Goal: Check status: Check status

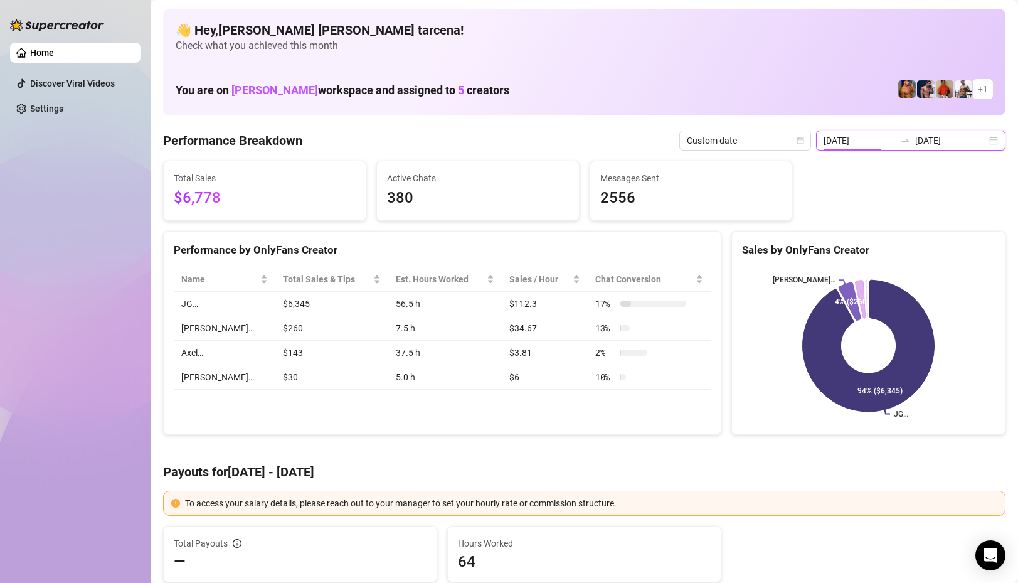
click at [860, 134] on input "[DATE]" at bounding box center [860, 141] width 72 height 14
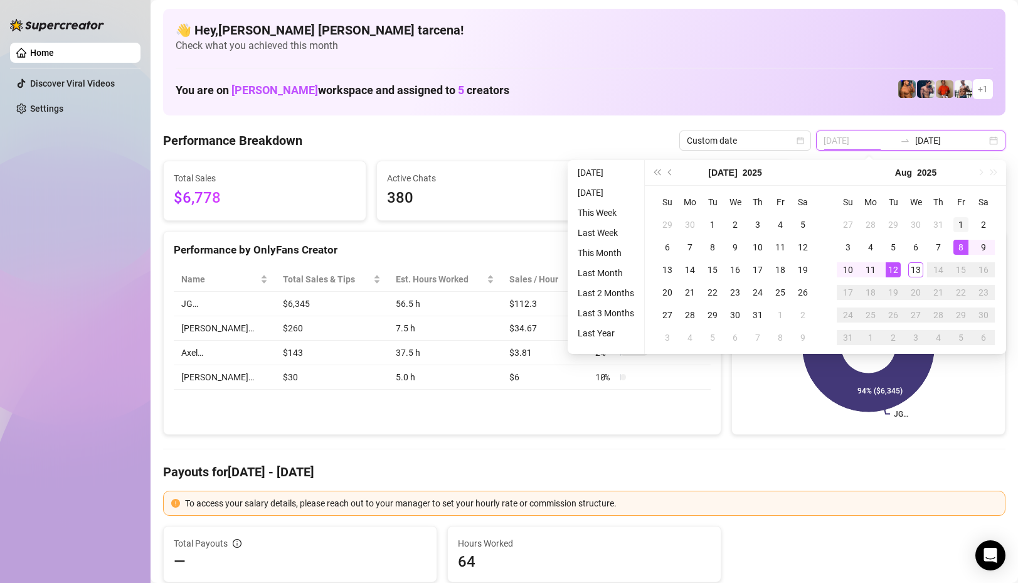
type input "[DATE]"
click at [964, 230] on div "1" at bounding box center [961, 224] width 15 height 15
type input "[DATE]"
click at [912, 272] on div "13" at bounding box center [916, 269] width 15 height 15
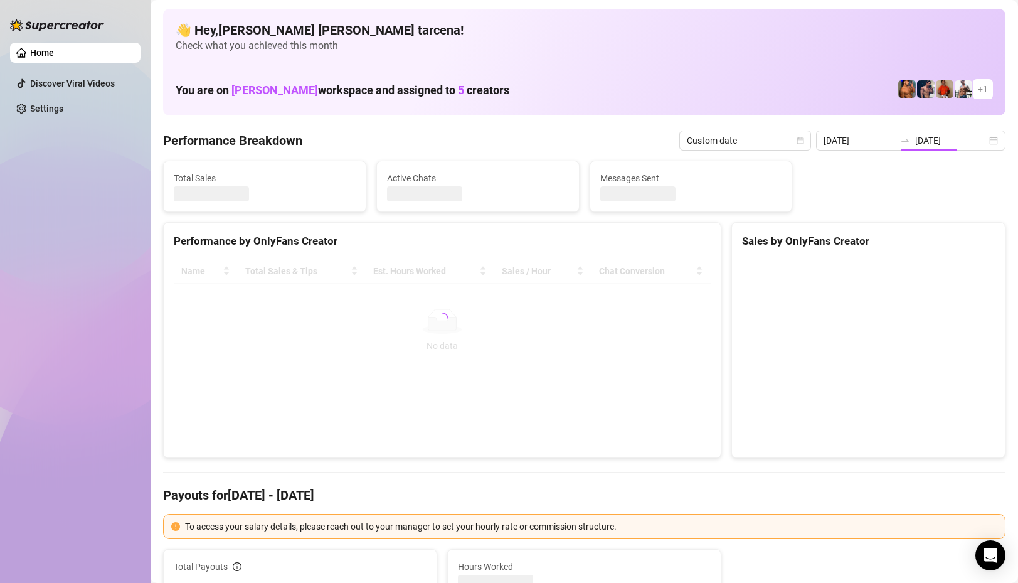
type input "[DATE]"
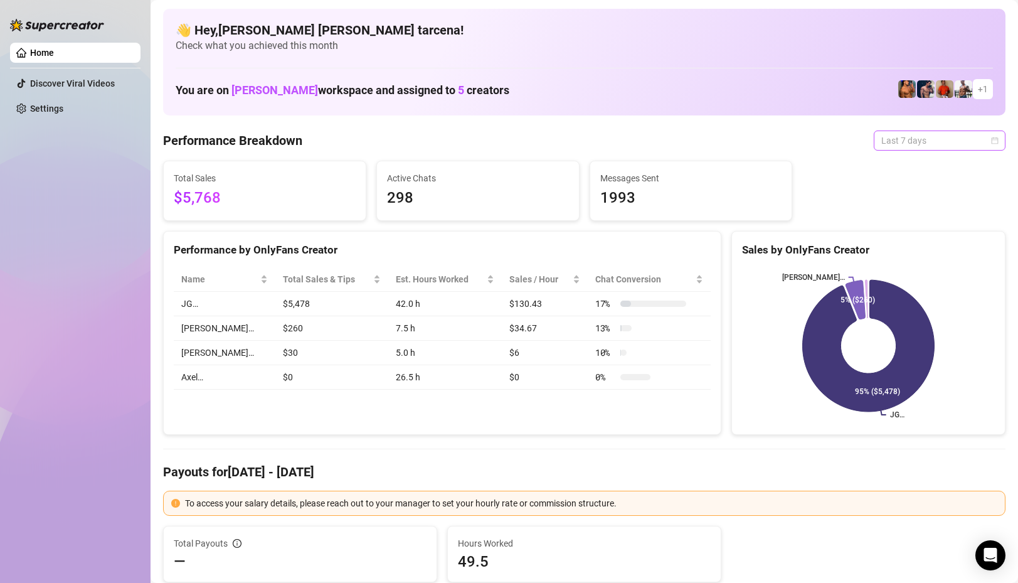
click at [913, 146] on span "Last 7 days" at bounding box center [940, 140] width 117 height 19
click at [925, 246] on div "Custom date" at bounding box center [940, 246] width 112 height 14
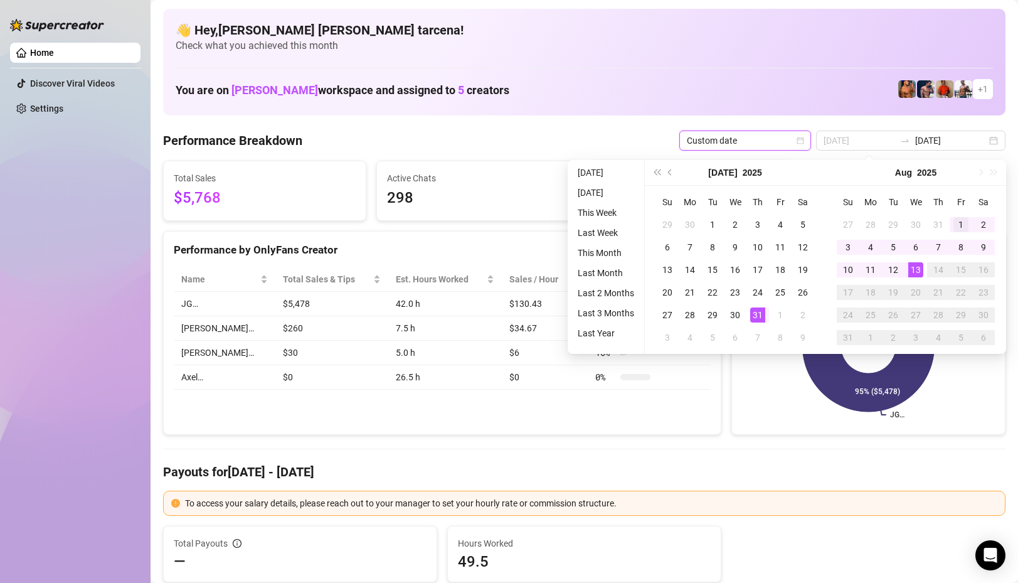
type input "[DATE]"
click at [965, 227] on div "1" at bounding box center [961, 224] width 15 height 15
type input "[DATE]"
click at [910, 270] on div "13" at bounding box center [916, 269] width 15 height 15
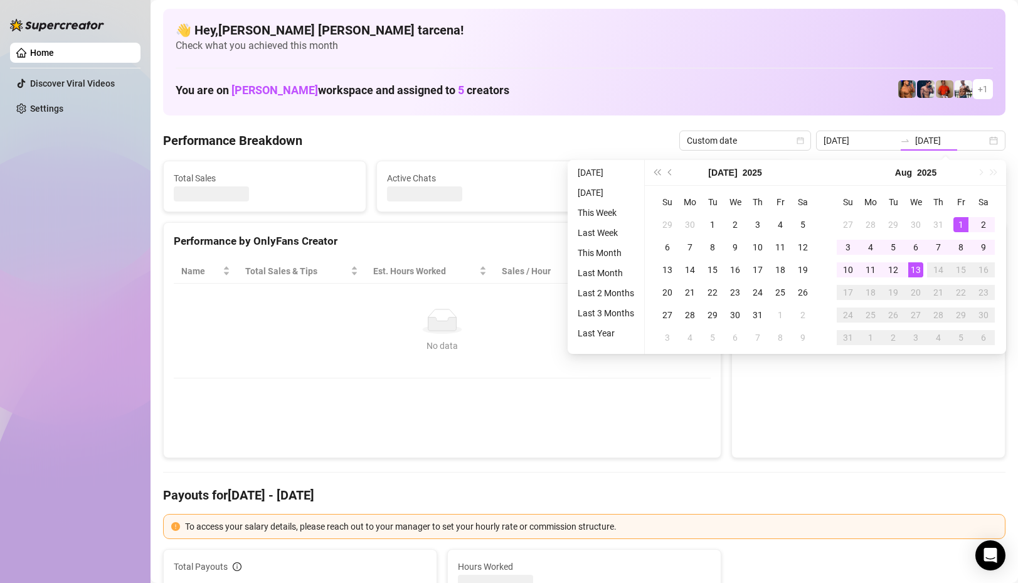
type input "[DATE]"
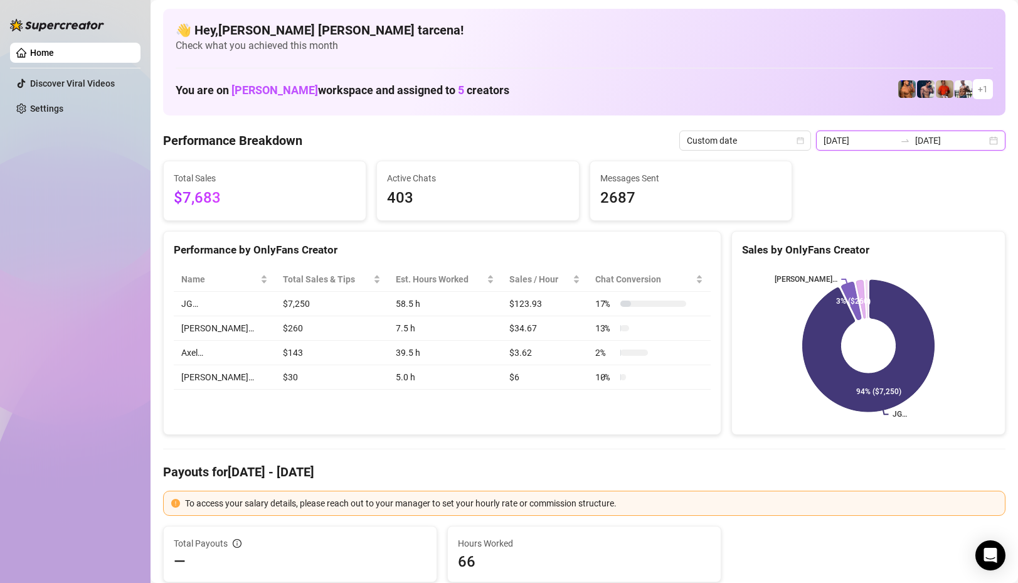
click at [954, 142] on input "[DATE]" at bounding box center [951, 141] width 72 height 14
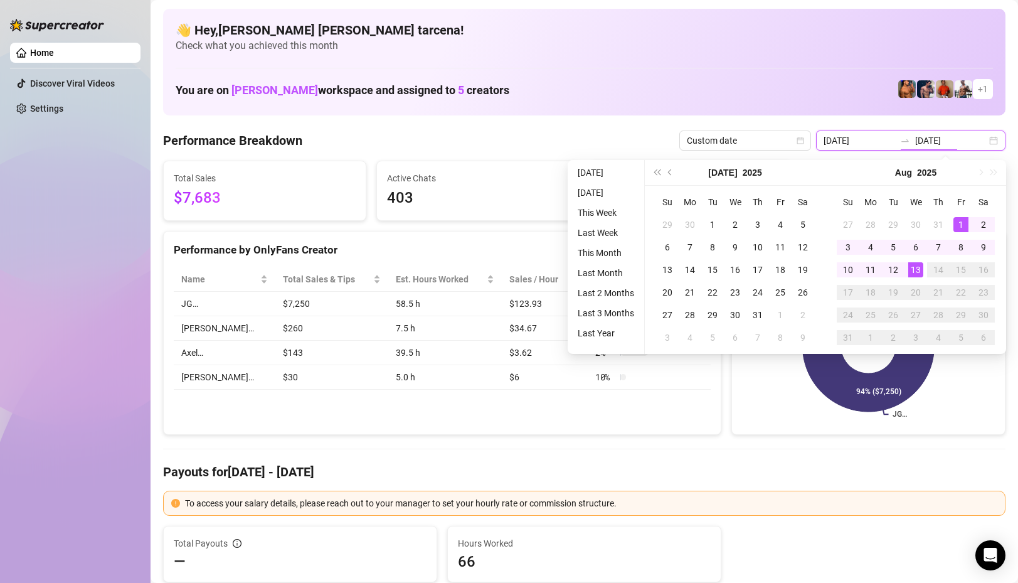
type input "[DATE]"
click at [915, 265] on div "13" at bounding box center [916, 269] width 15 height 15
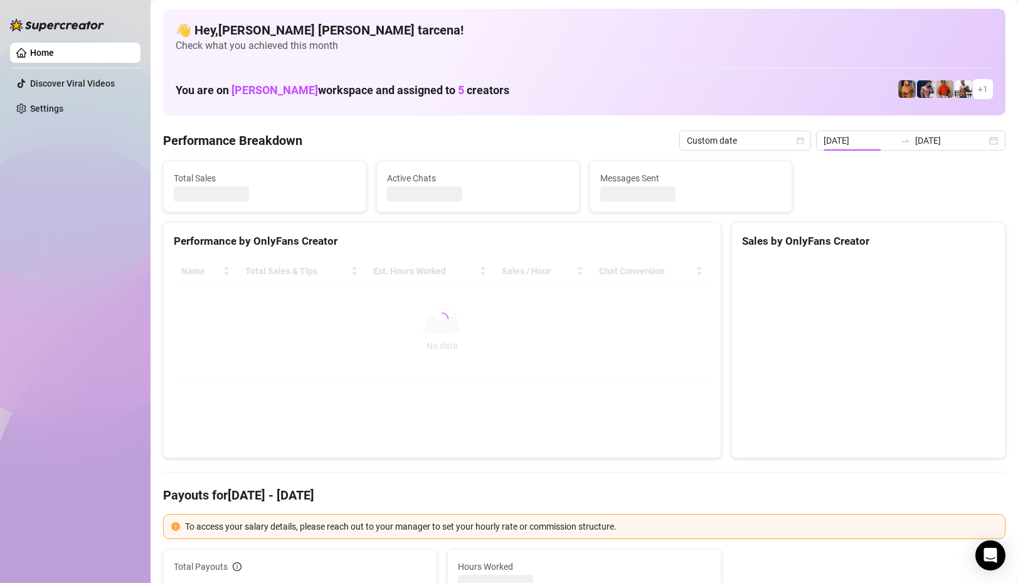
type input "[DATE]"
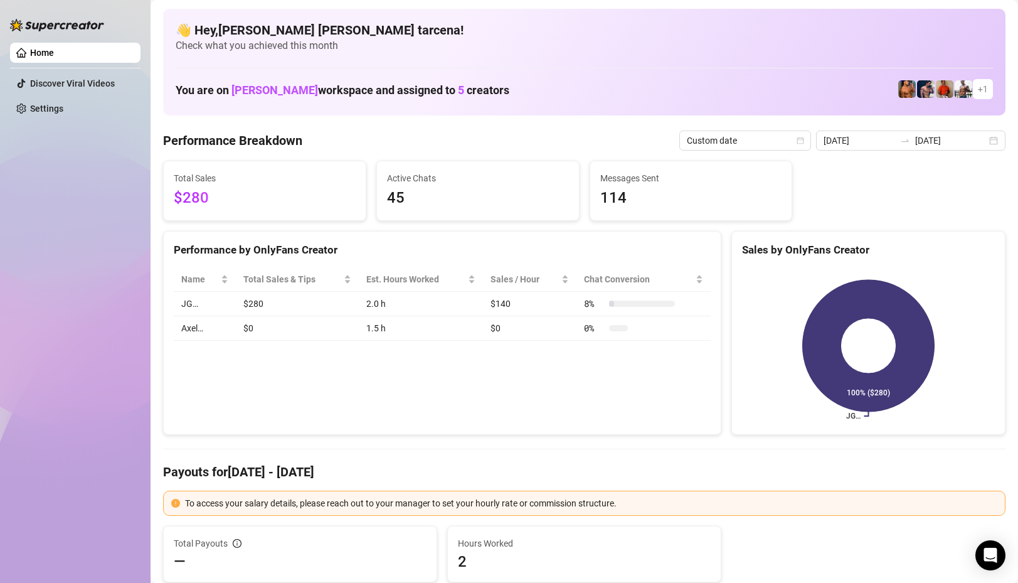
click at [374, 399] on div "Performance by OnlyFans Creator Name Total Sales & Tips Est. Hours Worked Sales…" at bounding box center [442, 333] width 558 height 205
click at [958, 142] on input "[DATE]" at bounding box center [951, 141] width 72 height 14
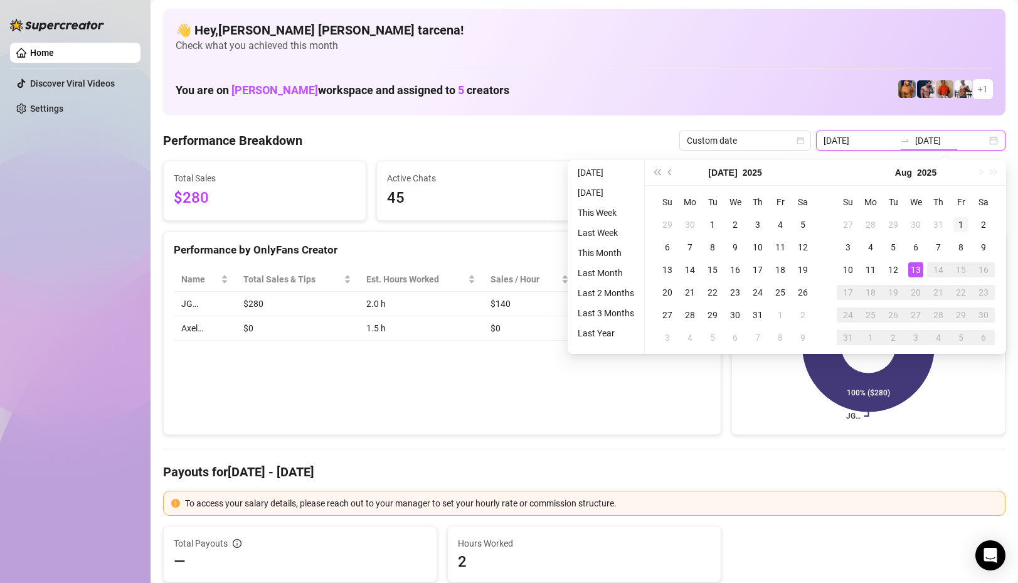
type input "[DATE]"
click at [965, 219] on div "1" at bounding box center [961, 224] width 15 height 15
type input "[DATE]"
click at [916, 265] on div "13" at bounding box center [916, 269] width 15 height 15
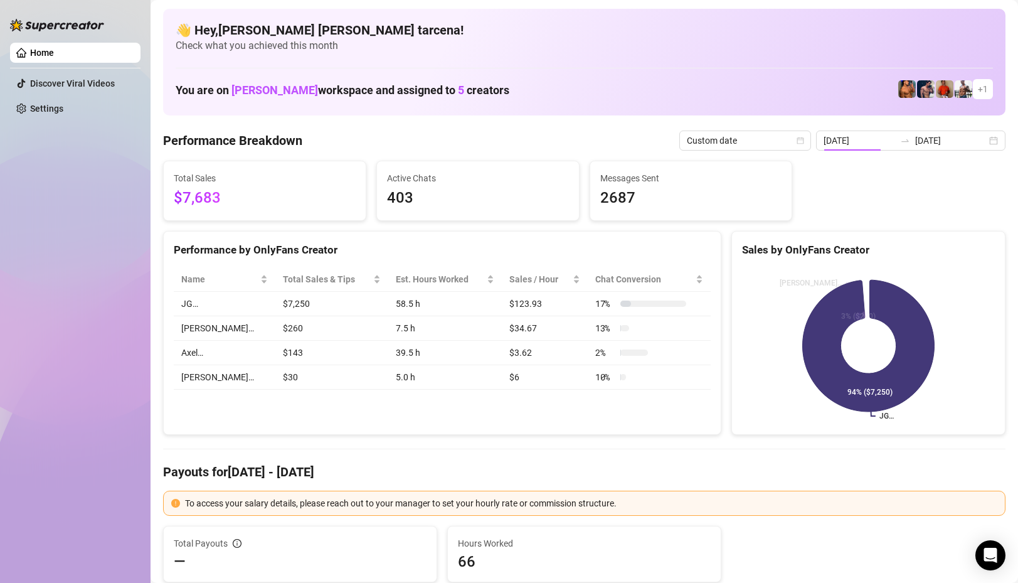
type input "[DATE]"
drag, startPoint x: 192, startPoint y: 199, endPoint x: 279, endPoint y: 210, distance: 87.9
click at [278, 209] on span "$7,683" at bounding box center [265, 198] width 182 height 24
click at [949, 141] on input "[DATE]" at bounding box center [951, 141] width 72 height 14
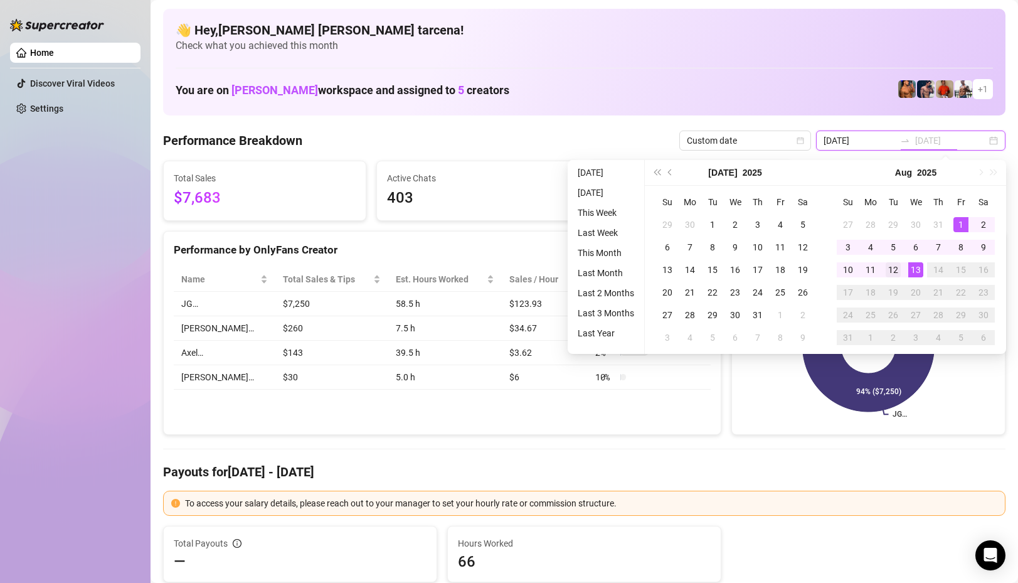
type input "[DATE]"
click at [897, 270] on div "12" at bounding box center [893, 269] width 15 height 15
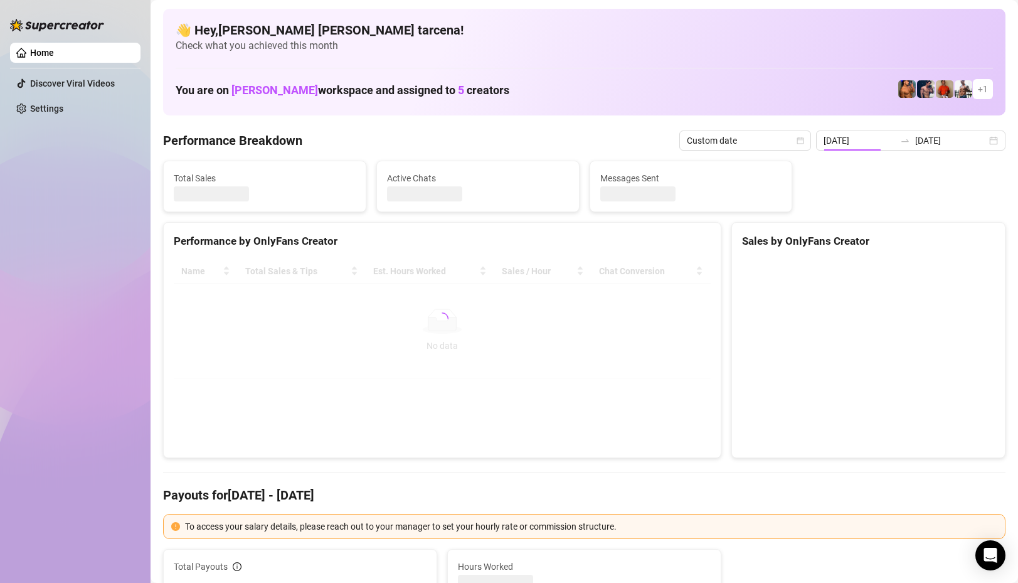
type input "[DATE]"
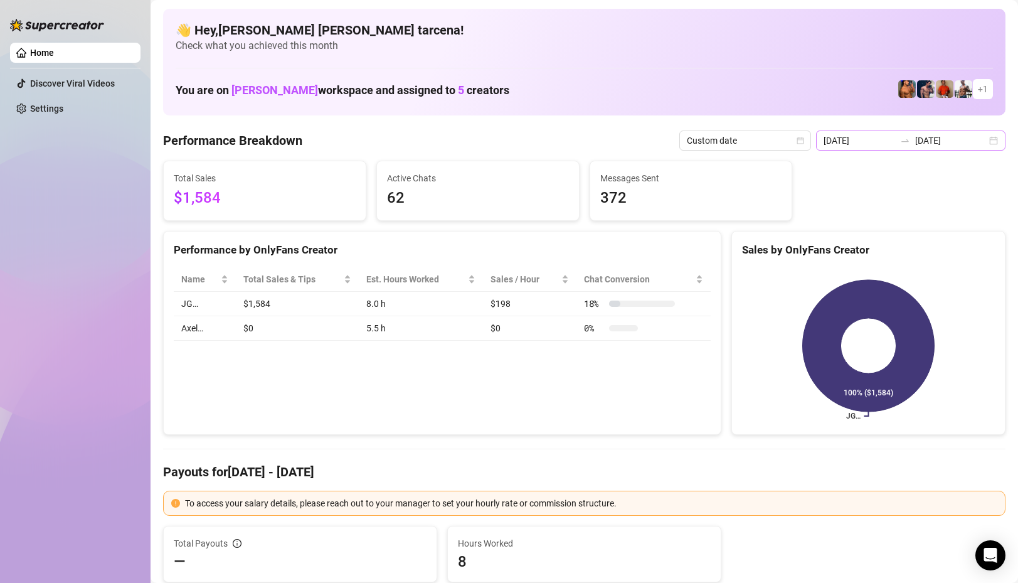
click at [928, 147] on div "[DATE] [DATE]" at bounding box center [910, 141] width 189 height 20
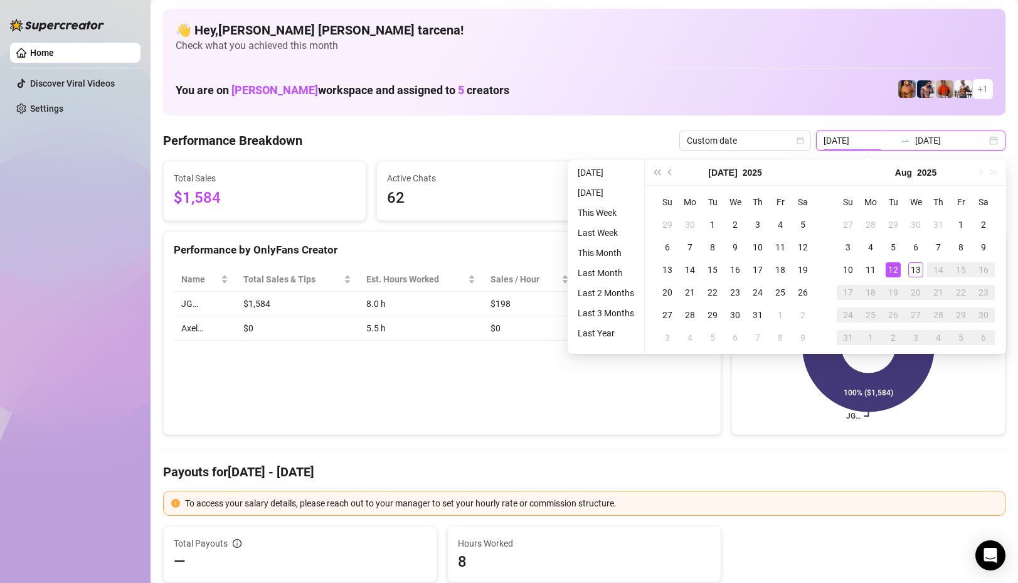
type input "[DATE]"
